Goal: Task Accomplishment & Management: Use online tool/utility

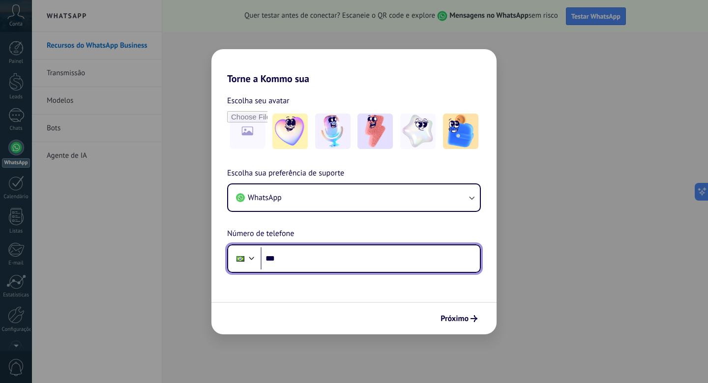
click at [307, 264] on input "***" at bounding box center [369, 258] width 219 height 23
type input "**********"
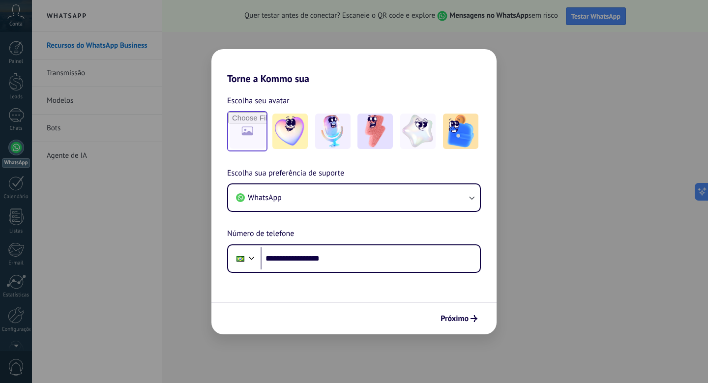
click at [255, 140] on input "file" at bounding box center [247, 131] width 38 height 38
click at [248, 122] on input "file" at bounding box center [247, 131] width 38 height 38
type input "**********"
click at [465, 318] on span "Próximo" at bounding box center [454, 318] width 28 height 7
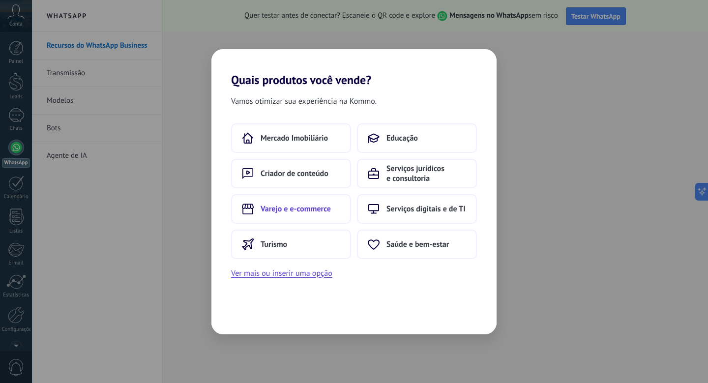
click at [320, 206] on span "Varejo e e-commerce" at bounding box center [295, 209] width 70 height 10
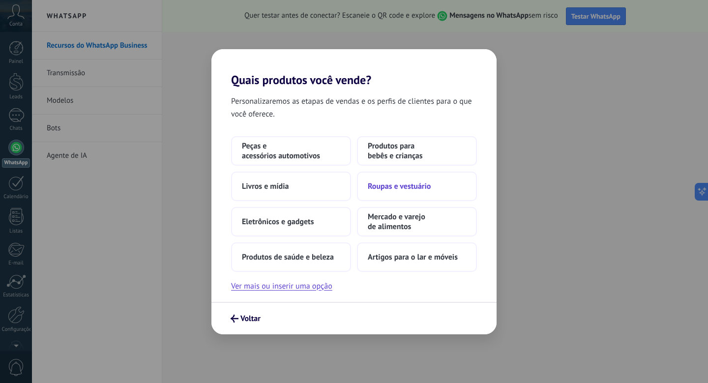
click at [456, 191] on button "Roupas e vestuário" at bounding box center [417, 185] width 120 height 29
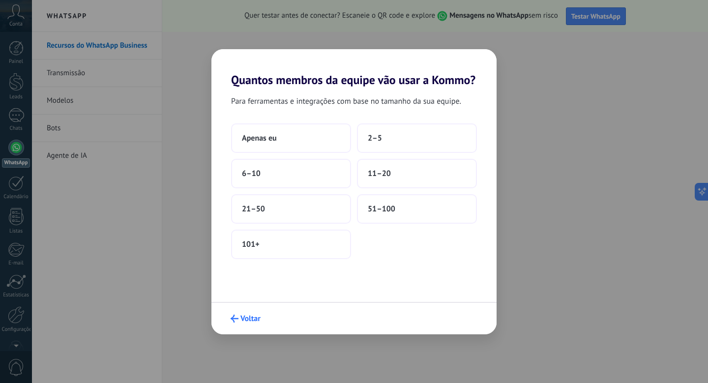
click at [244, 319] on span "Voltar" at bounding box center [250, 318] width 20 height 7
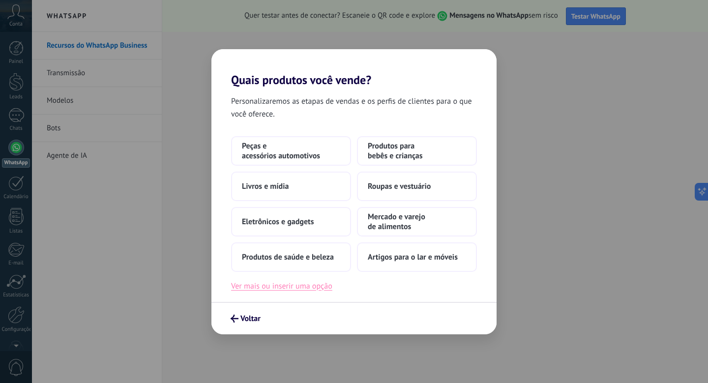
click at [315, 287] on button "Ver mais ou inserir uma opção" at bounding box center [281, 286] width 101 height 13
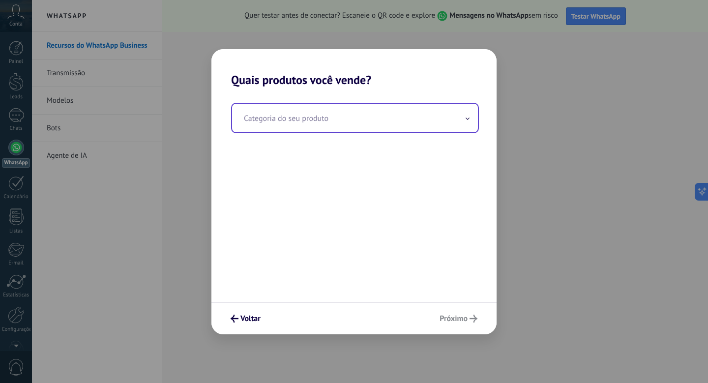
click at [388, 128] on input "text" at bounding box center [355, 118] width 246 height 28
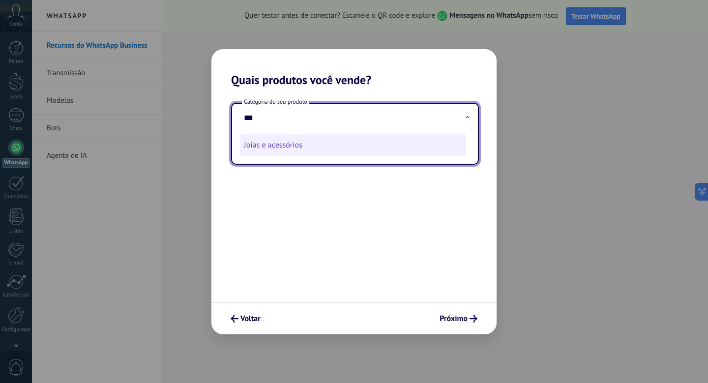
click at [376, 145] on li "Joias e acessórios" at bounding box center [353, 145] width 226 height 22
type input "**********"
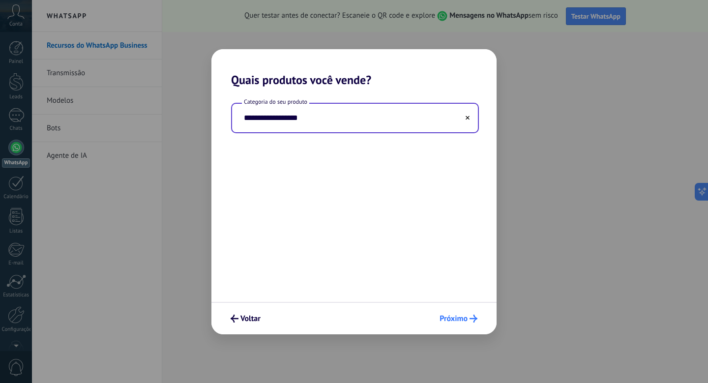
click at [467, 315] on span "Próximo" at bounding box center [453, 318] width 28 height 7
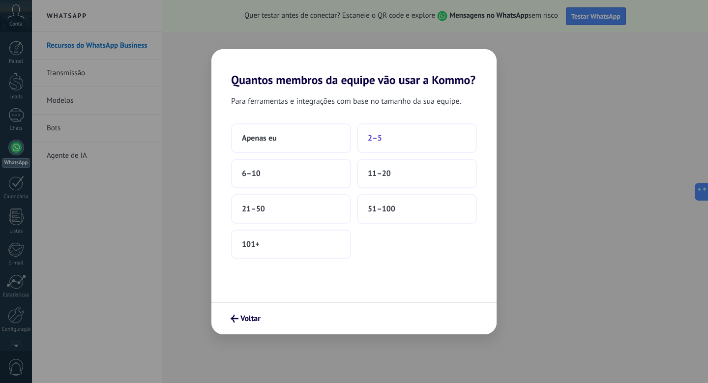
click at [375, 145] on button "2–5" at bounding box center [417, 137] width 120 height 29
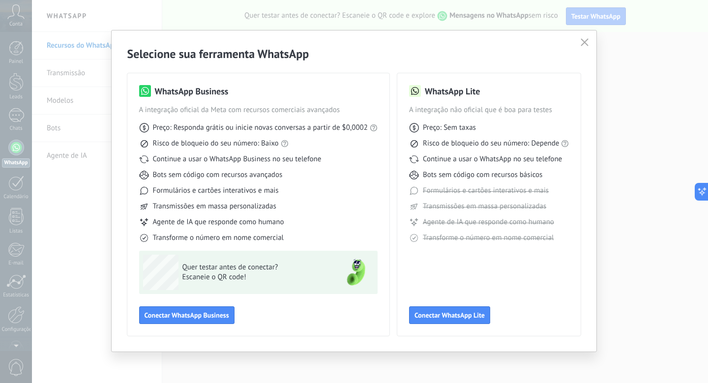
scroll to position [3, 0]
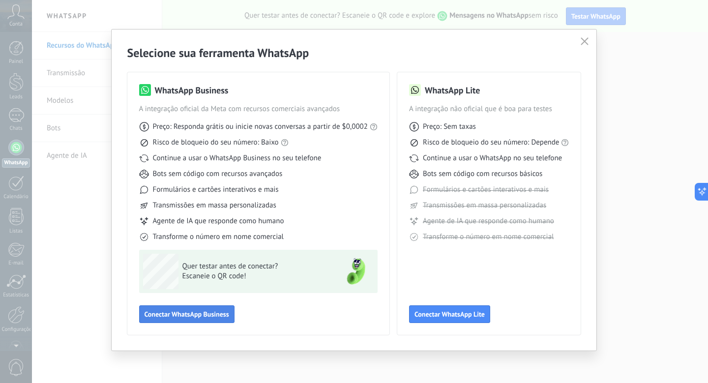
click at [169, 312] on span "Conectar WhatsApp Business" at bounding box center [186, 314] width 85 height 7
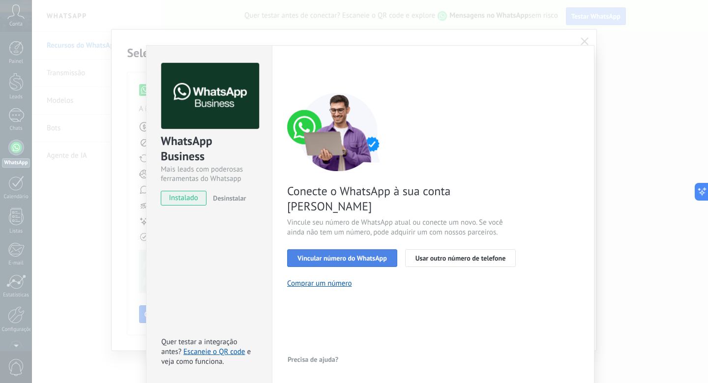
click at [376, 255] on span "Vincular número do WhatsApp" at bounding box center [341, 258] width 89 height 7
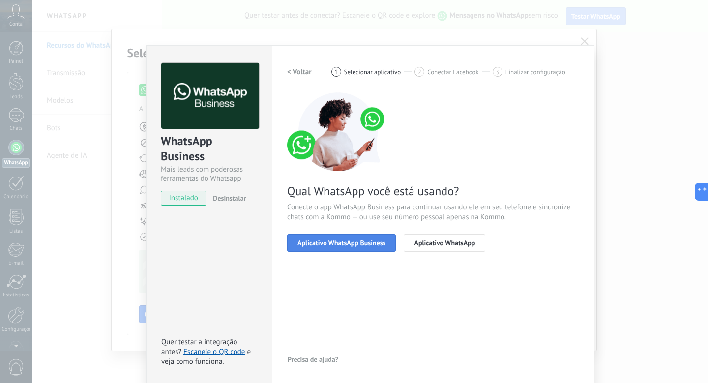
click at [352, 241] on span "Aplicativo WhatsApp Business" at bounding box center [341, 242] width 88 height 7
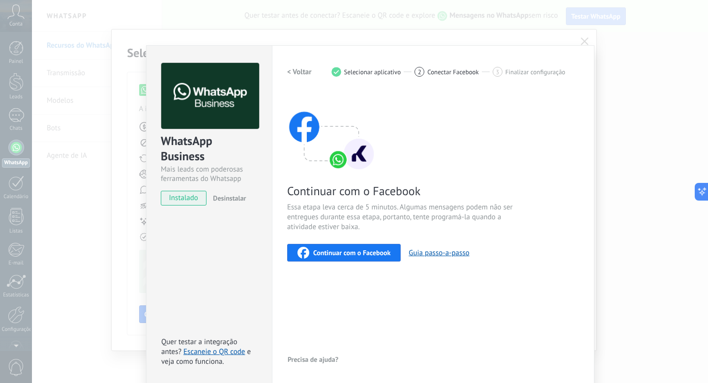
click at [367, 249] on span "Continuar com o Facebook" at bounding box center [351, 252] width 77 height 7
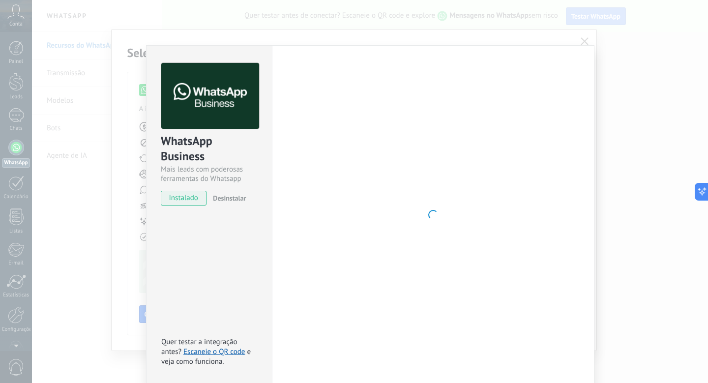
click at [587, 37] on div "WhatsApp Business Mais leads com poderosas ferramentas do Whatsapp instalado De…" at bounding box center [370, 191] width 676 height 383
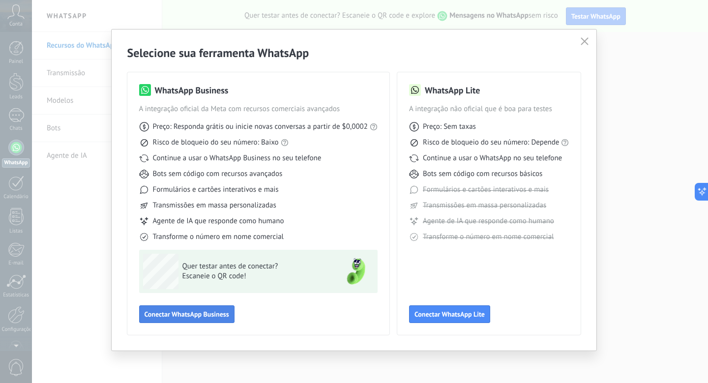
click at [196, 317] on span "Conectar WhatsApp Business" at bounding box center [186, 314] width 85 height 7
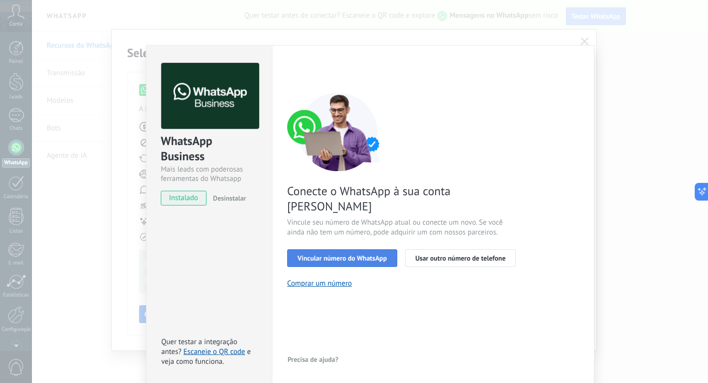
click at [368, 255] on span "Vincular número do WhatsApp" at bounding box center [341, 258] width 89 height 7
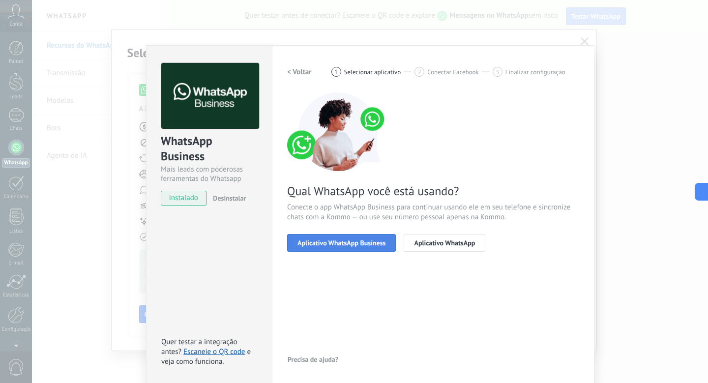
click at [360, 246] on span "Aplicativo WhatsApp Business" at bounding box center [341, 242] width 88 height 7
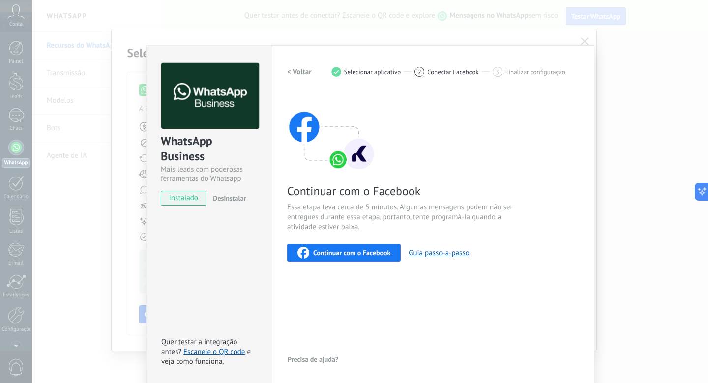
click at [363, 255] on span "Continuar com o Facebook" at bounding box center [351, 252] width 77 height 7
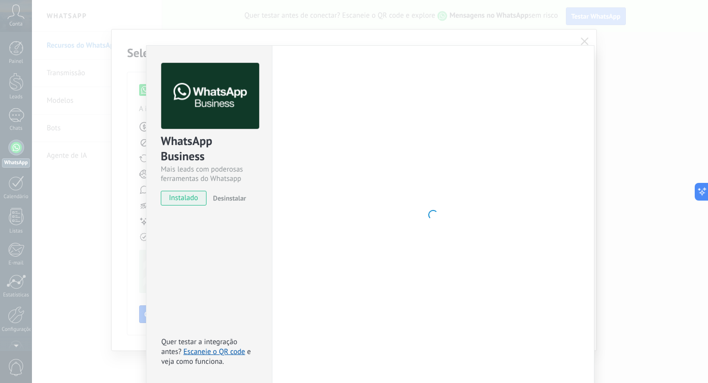
click at [557, 41] on div "WhatsApp Business Mais leads com poderosas ferramentas do Whatsapp instalado De…" at bounding box center [370, 191] width 676 height 383
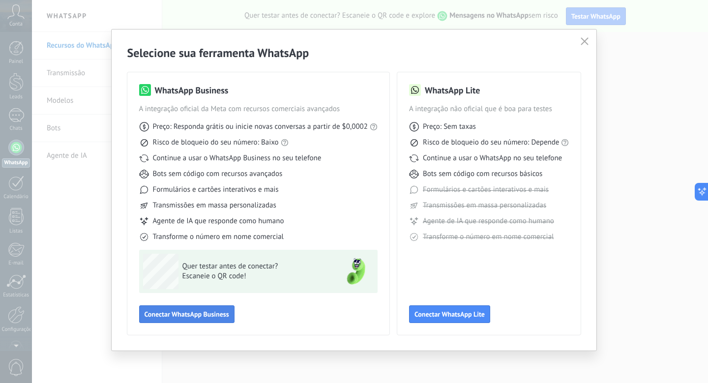
click at [202, 316] on span "Conectar WhatsApp Business" at bounding box center [186, 314] width 85 height 7
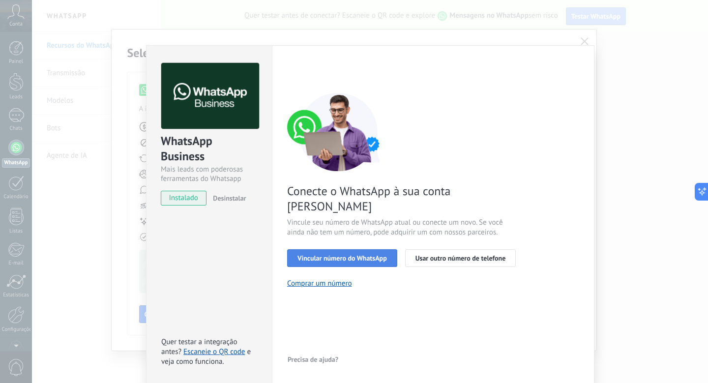
click at [376, 255] on span "Vincular número do WhatsApp" at bounding box center [341, 258] width 89 height 7
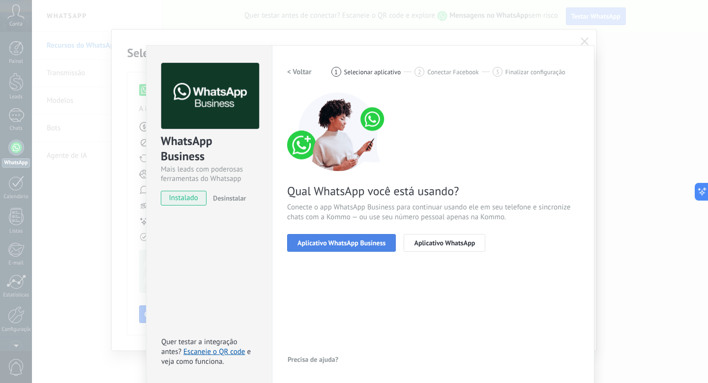
click at [379, 246] on span "Aplicativo WhatsApp Business" at bounding box center [341, 242] width 88 height 7
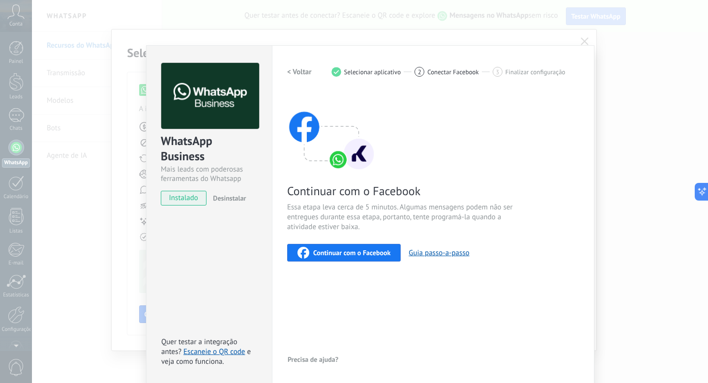
click at [374, 251] on span "Continuar com o Facebook" at bounding box center [351, 252] width 77 height 7
